Goal: Task Accomplishment & Management: Manage account settings

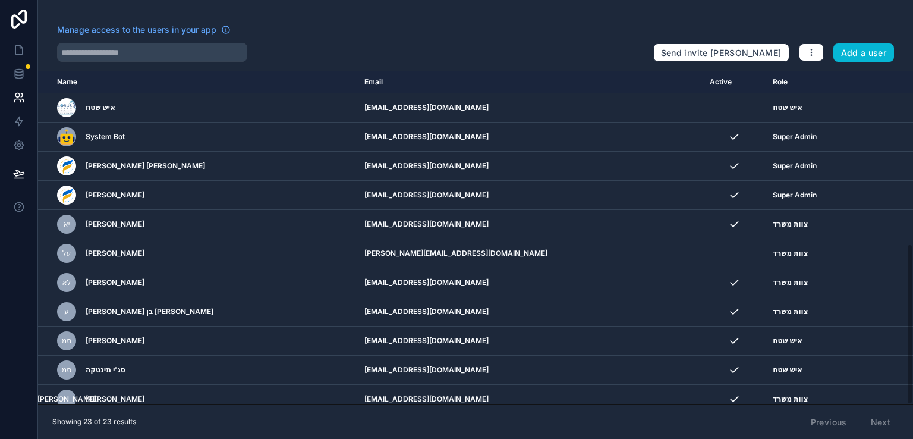
scroll to position [356, 0]
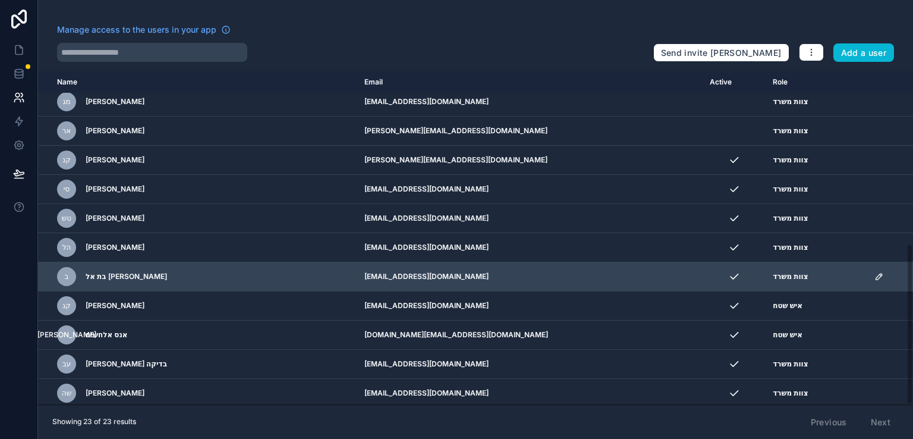
click at [875, 273] on icon "scrollable content" at bounding box center [880, 277] width 10 height 10
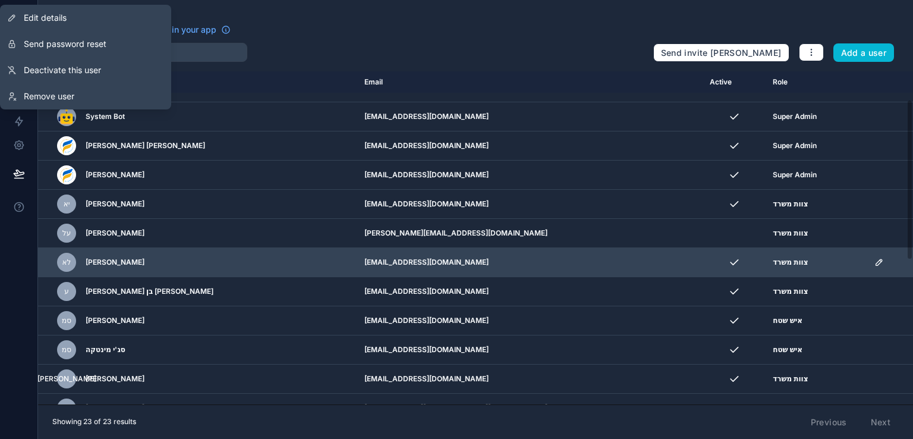
scroll to position [0, 0]
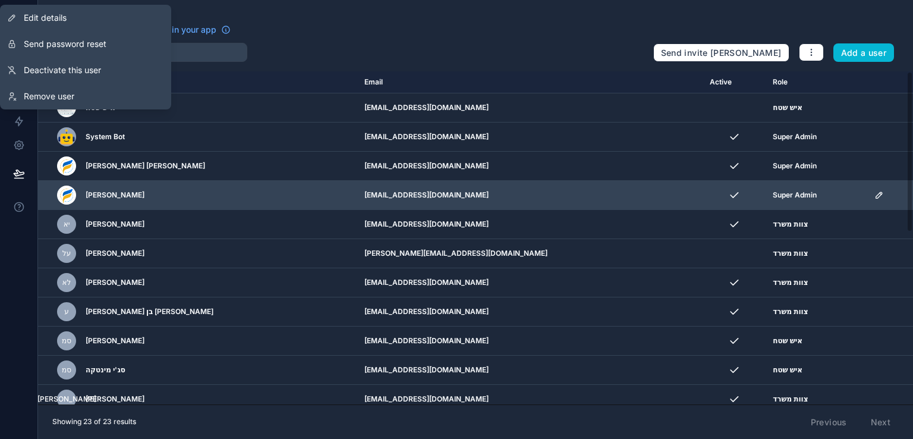
click at [875, 190] on icon "scrollable content" at bounding box center [880, 195] width 10 height 10
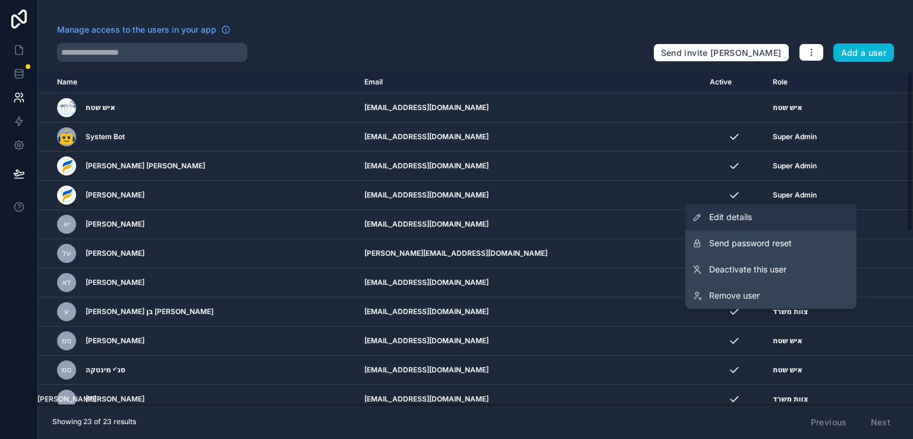
click at [740, 217] on span "Edit details" at bounding box center [730, 217] width 43 height 12
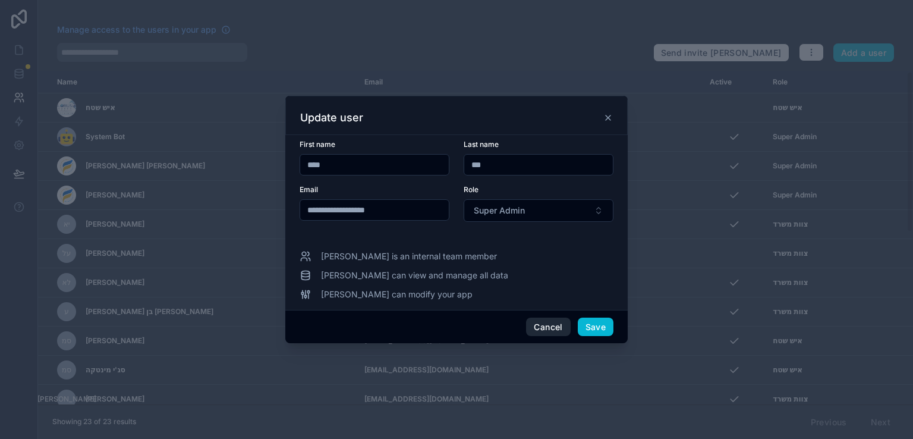
click at [554, 325] on button "Cancel" at bounding box center [548, 327] width 44 height 19
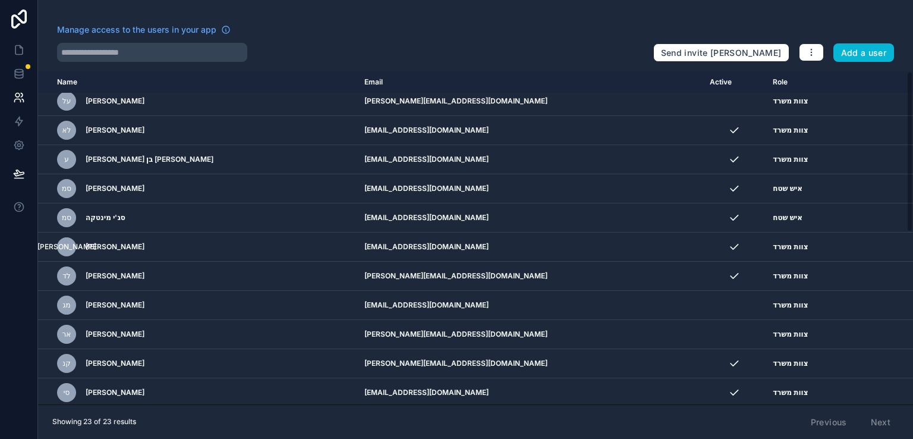
scroll to position [356, 0]
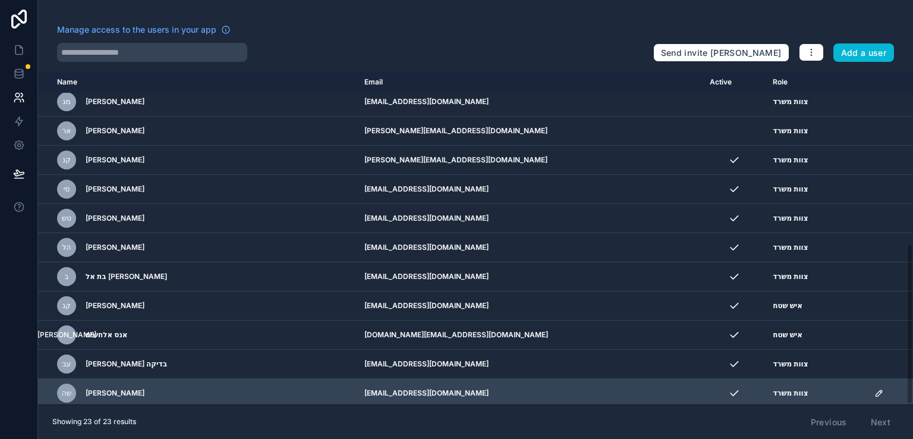
click at [876, 390] on icon "scrollable content" at bounding box center [879, 393] width 6 height 6
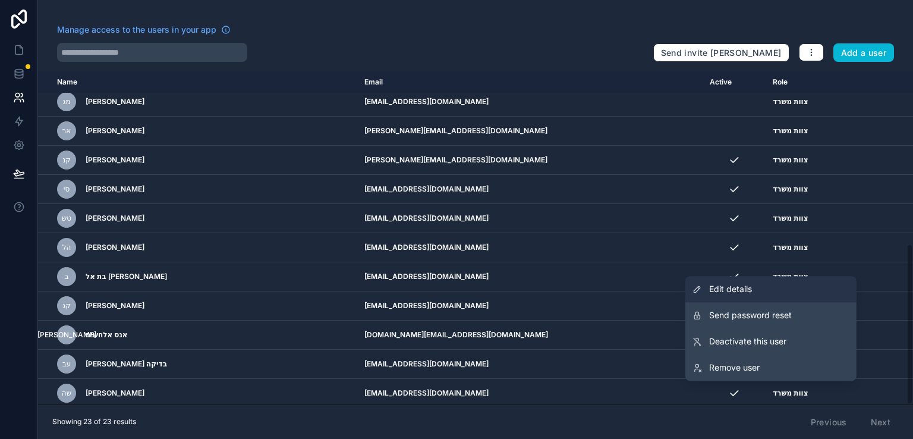
click at [744, 287] on span "Edit details" at bounding box center [730, 289] width 43 height 12
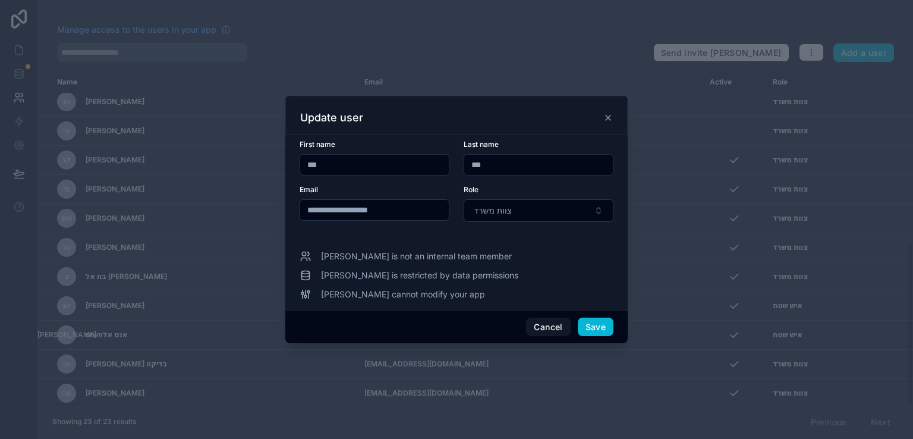
click at [605, 116] on icon at bounding box center [609, 118] width 10 height 10
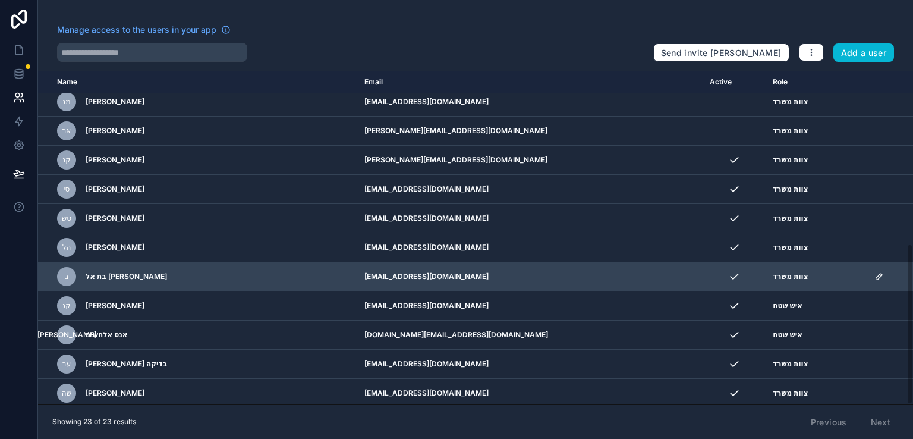
click at [875, 276] on icon "scrollable content" at bounding box center [880, 277] width 10 height 10
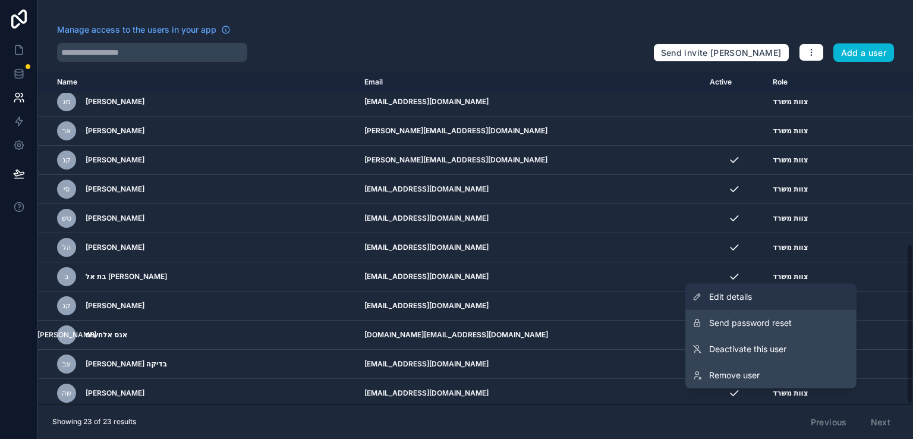
click at [744, 296] on span "Edit details" at bounding box center [730, 297] width 43 height 12
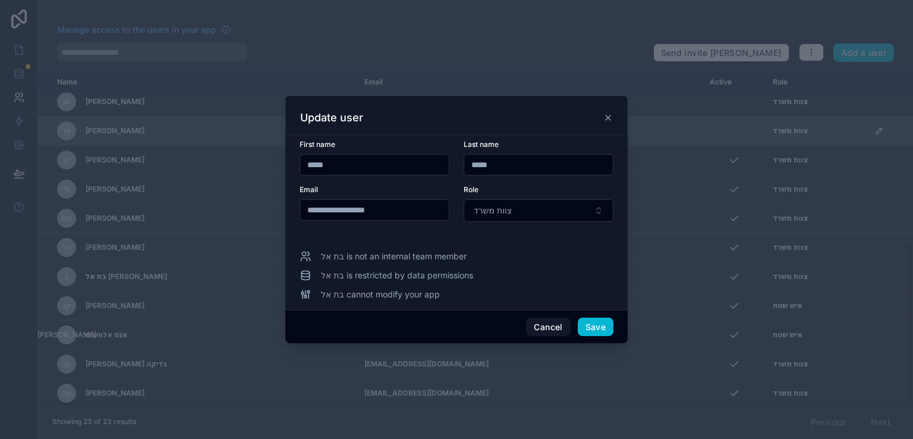
click at [609, 117] on icon at bounding box center [608, 117] width 5 height 5
